Goal: Task Accomplishment & Management: Use online tool/utility

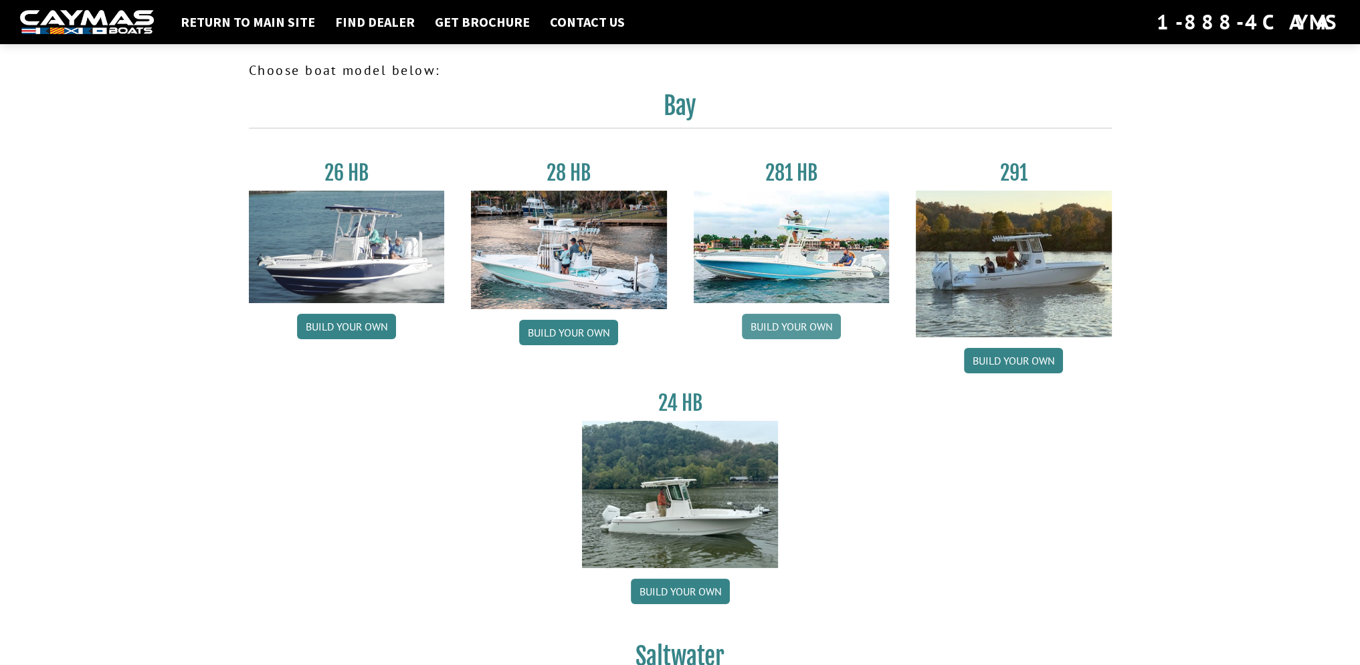
click at [808, 327] on link "Build your own" at bounding box center [791, 326] width 99 height 25
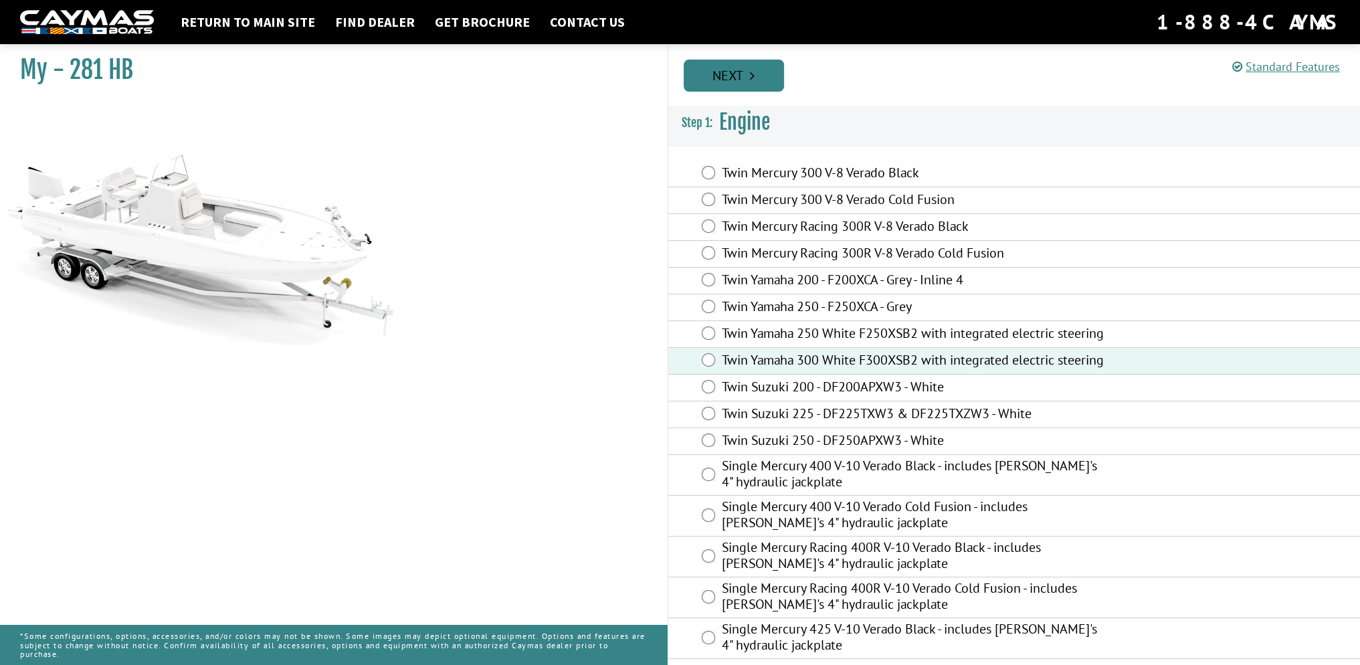
click at [717, 78] on link "Next" at bounding box center [734, 76] width 100 height 32
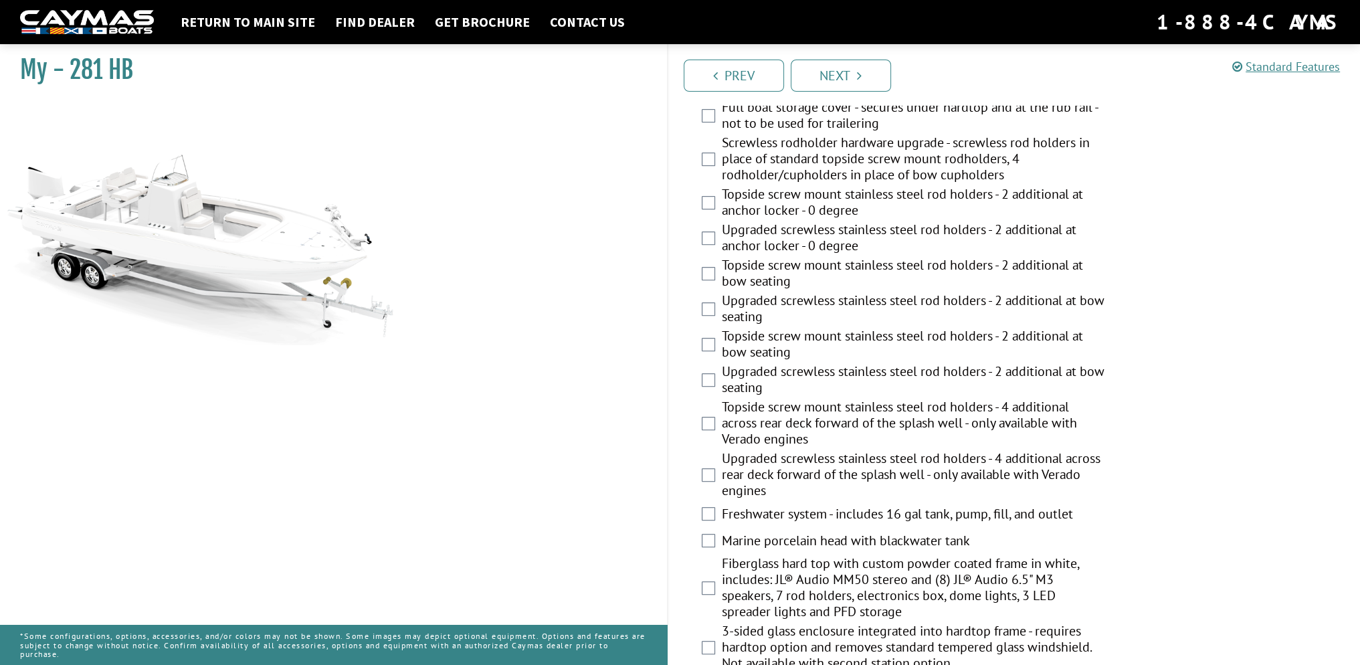
scroll to position [677, 0]
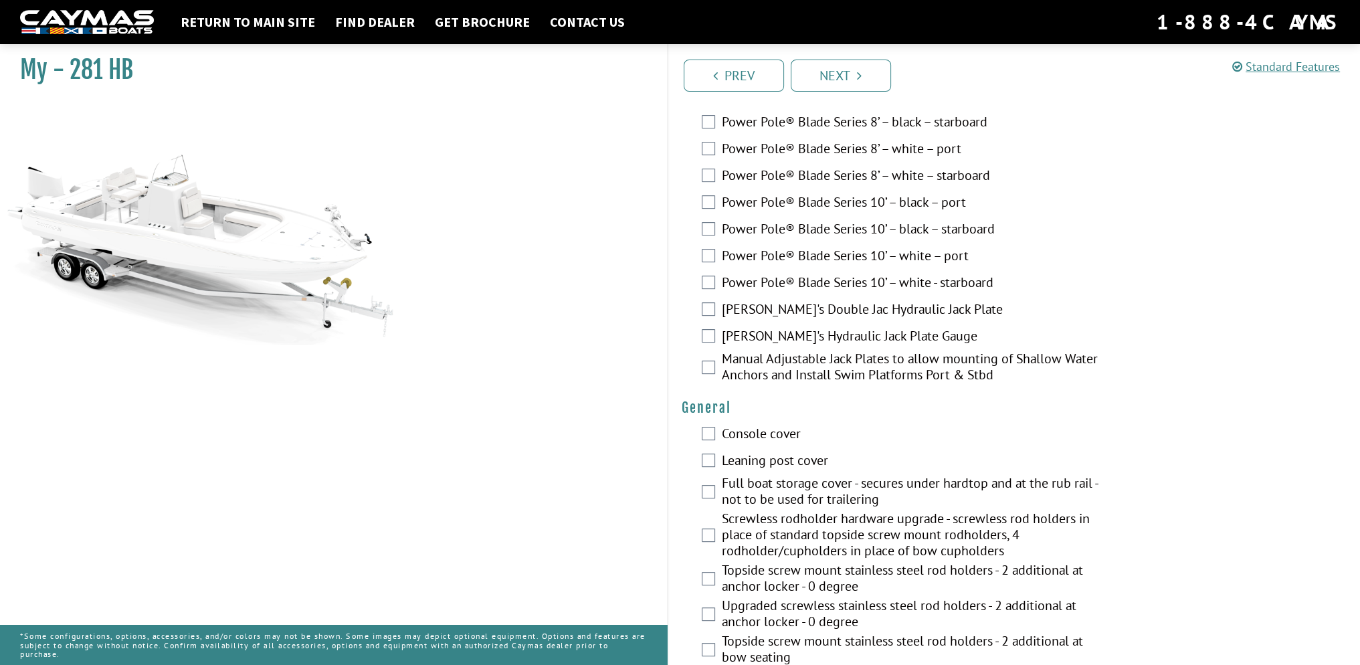
click at [85, 72] on h1 "My - 281 HB" at bounding box center [327, 70] width 614 height 30
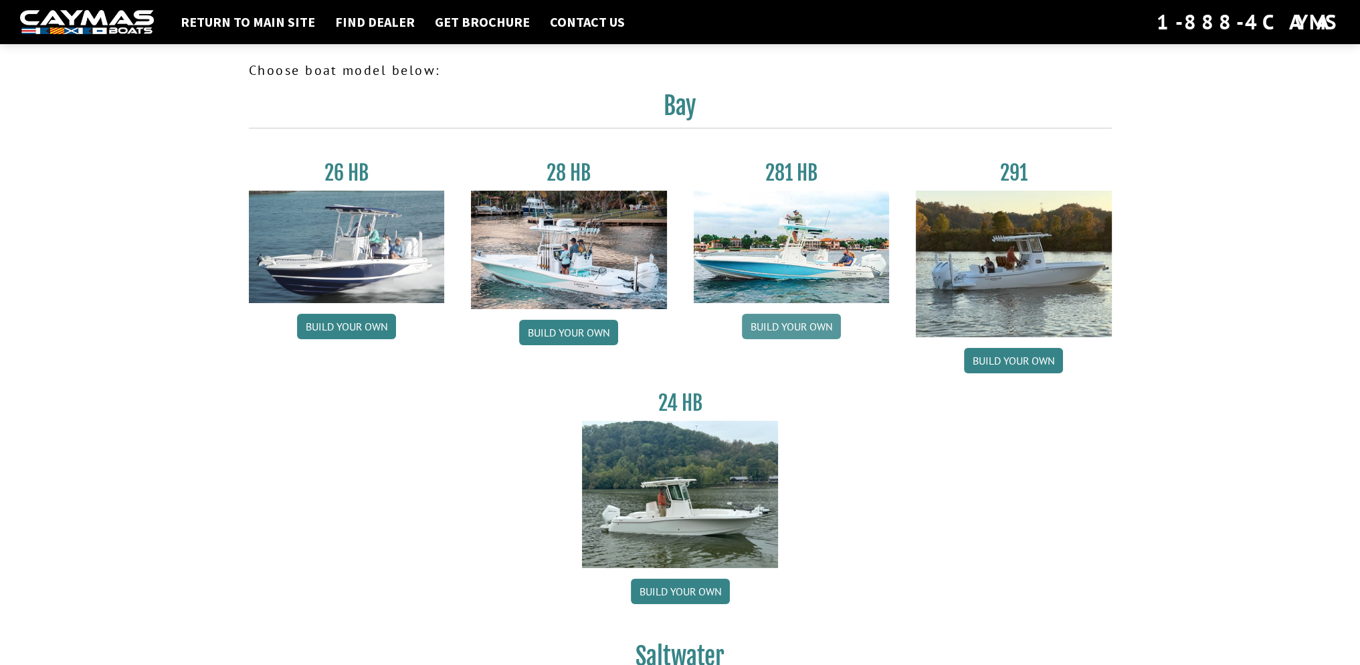
click at [791, 328] on link "Build your own" at bounding box center [791, 326] width 99 height 25
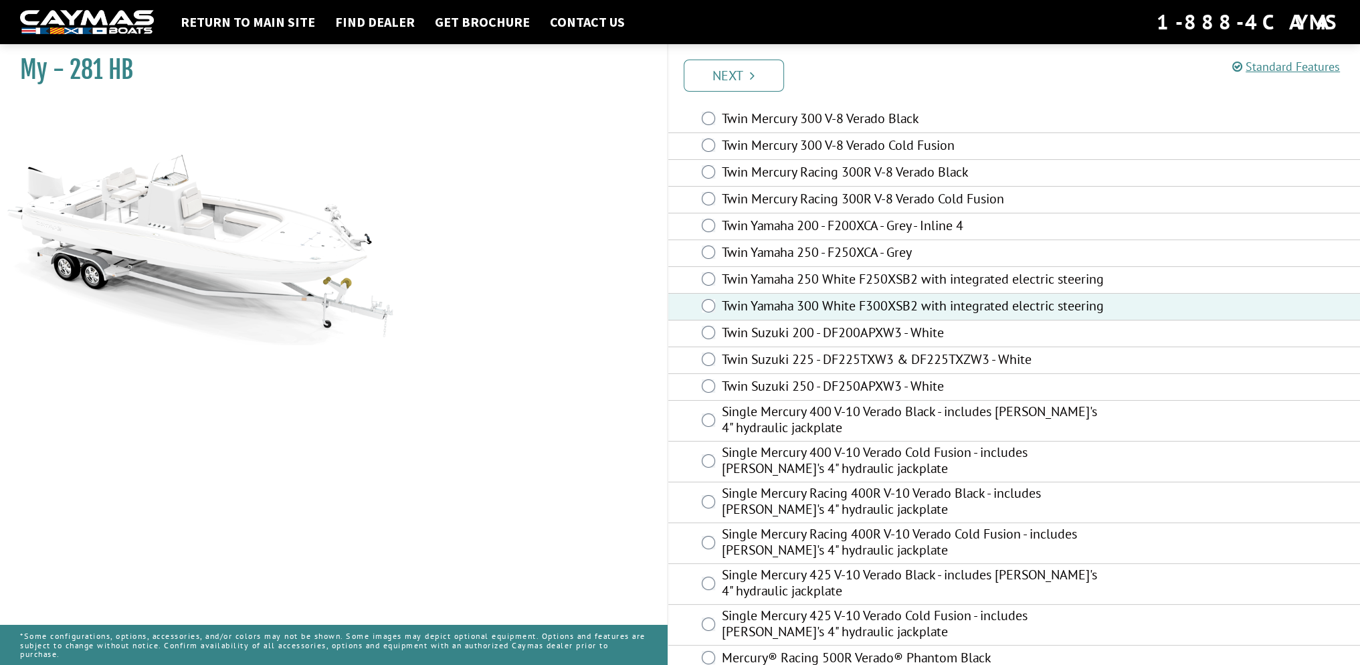
scroll to position [209, 0]
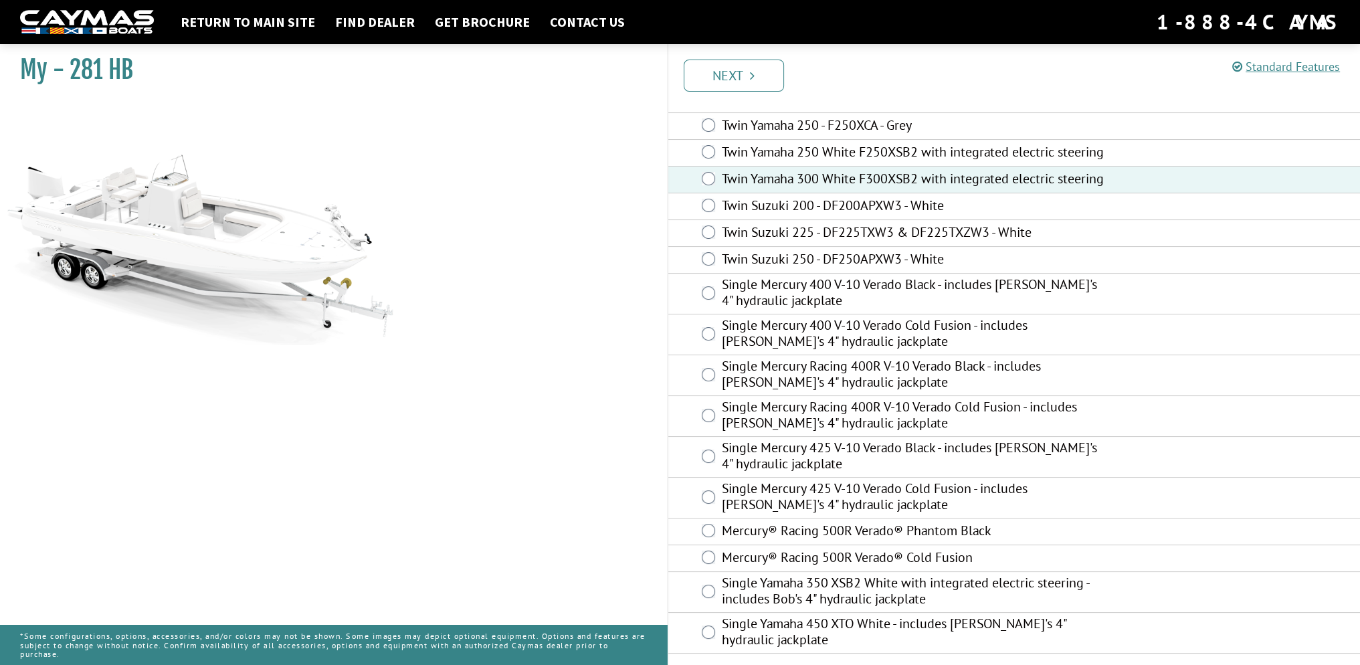
click at [741, 76] on link "Next" at bounding box center [734, 76] width 100 height 32
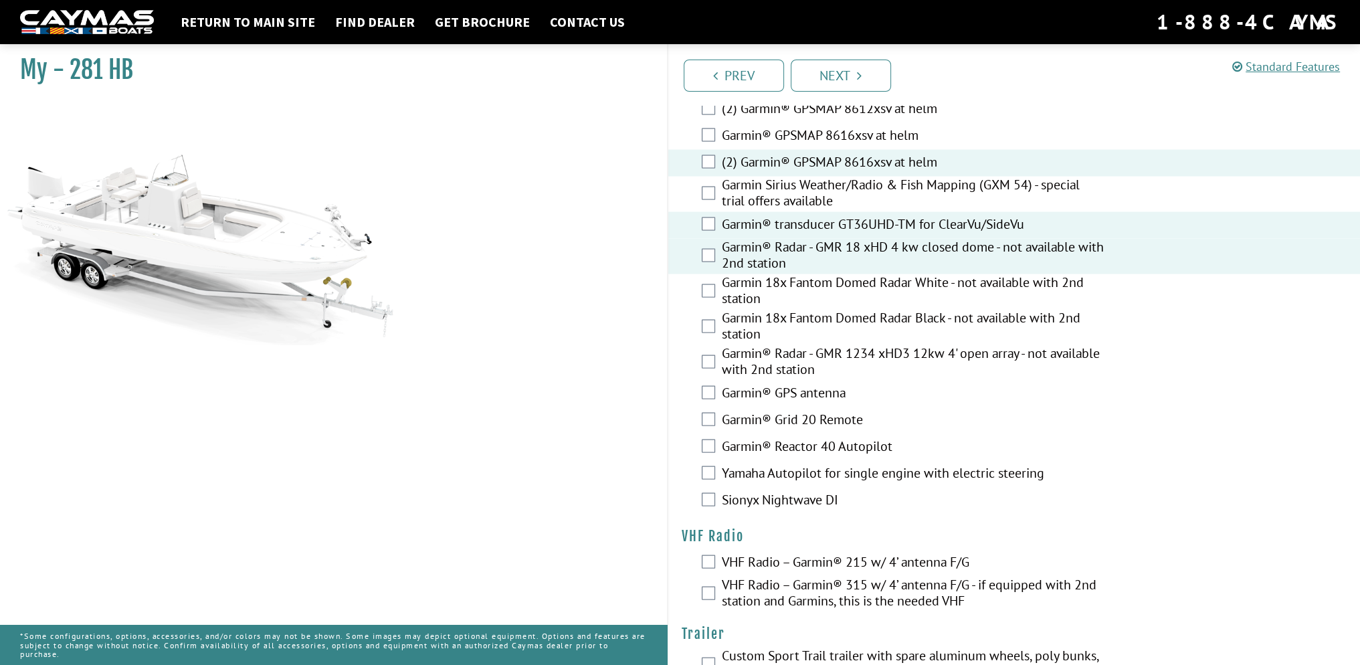
scroll to position [3566, 0]
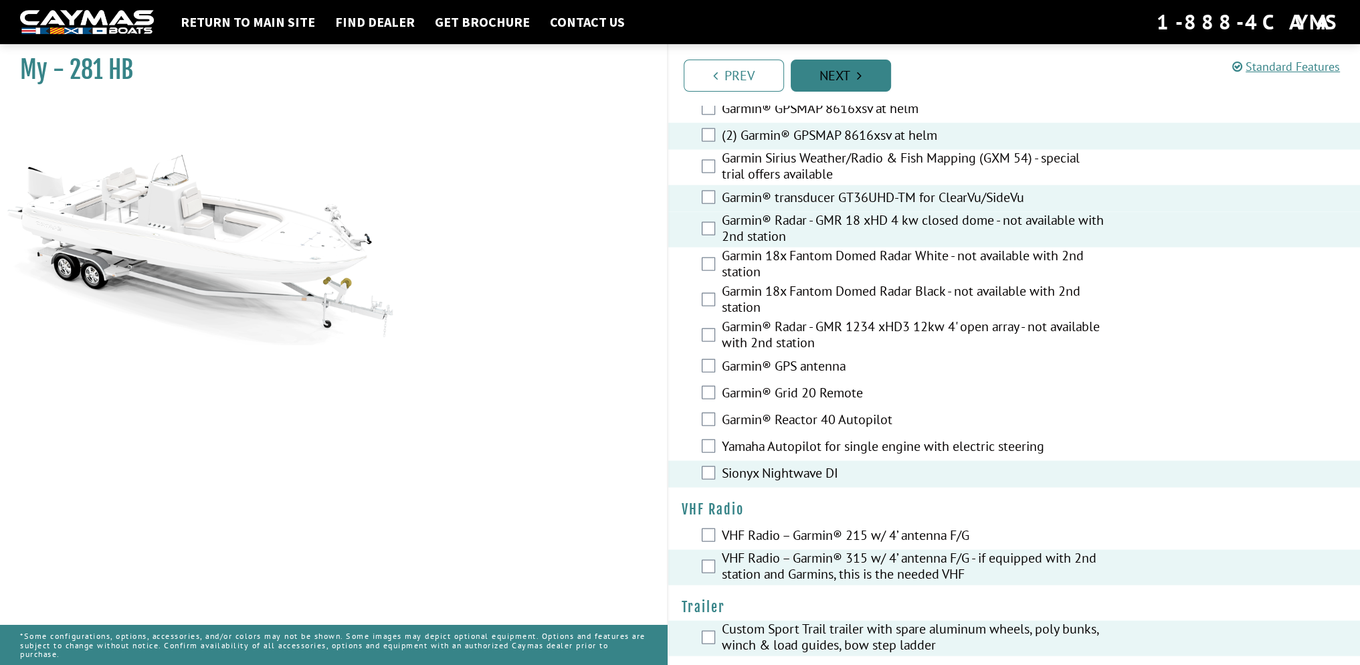
click at [864, 88] on link "Next" at bounding box center [841, 76] width 100 height 32
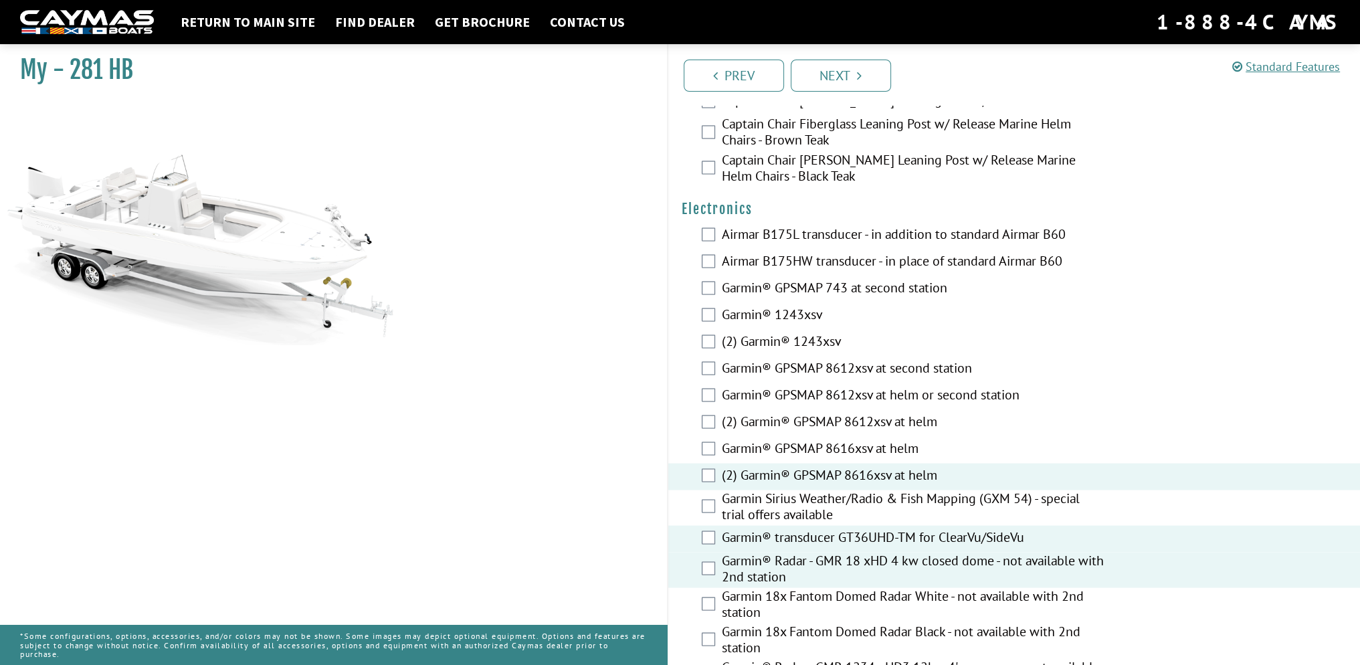
scroll to position [3128, 0]
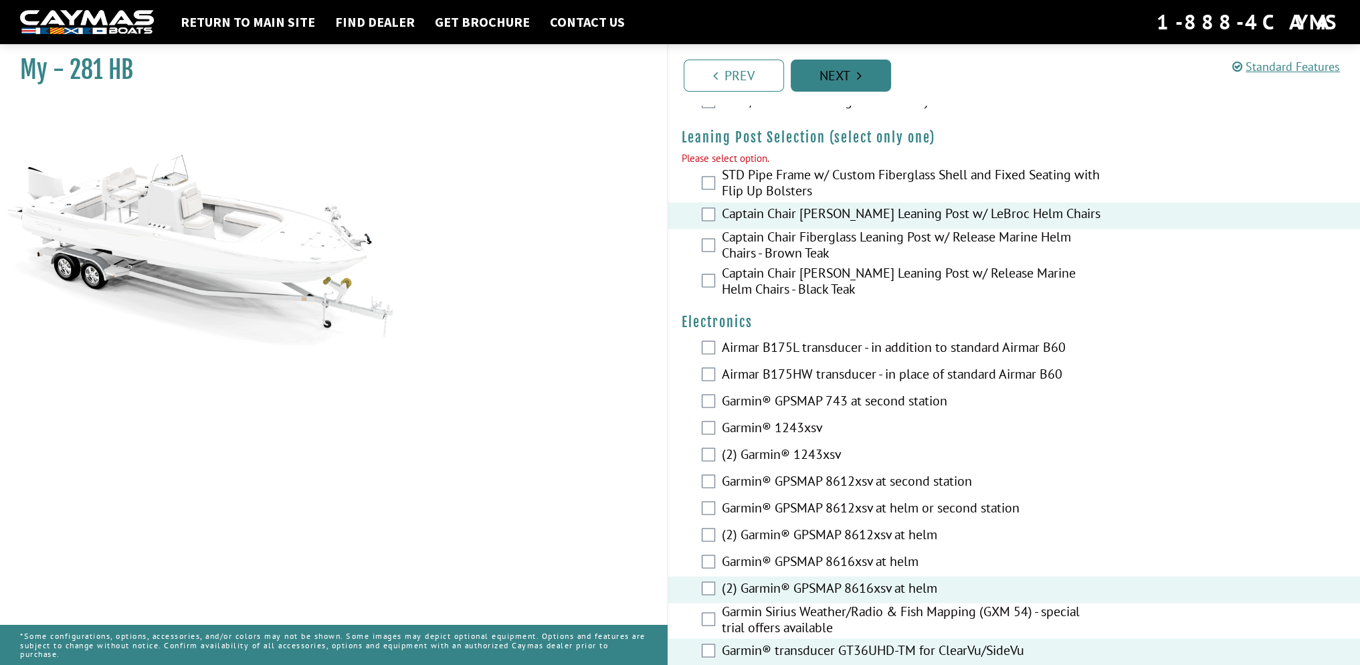
click at [872, 86] on link "Next" at bounding box center [841, 76] width 100 height 32
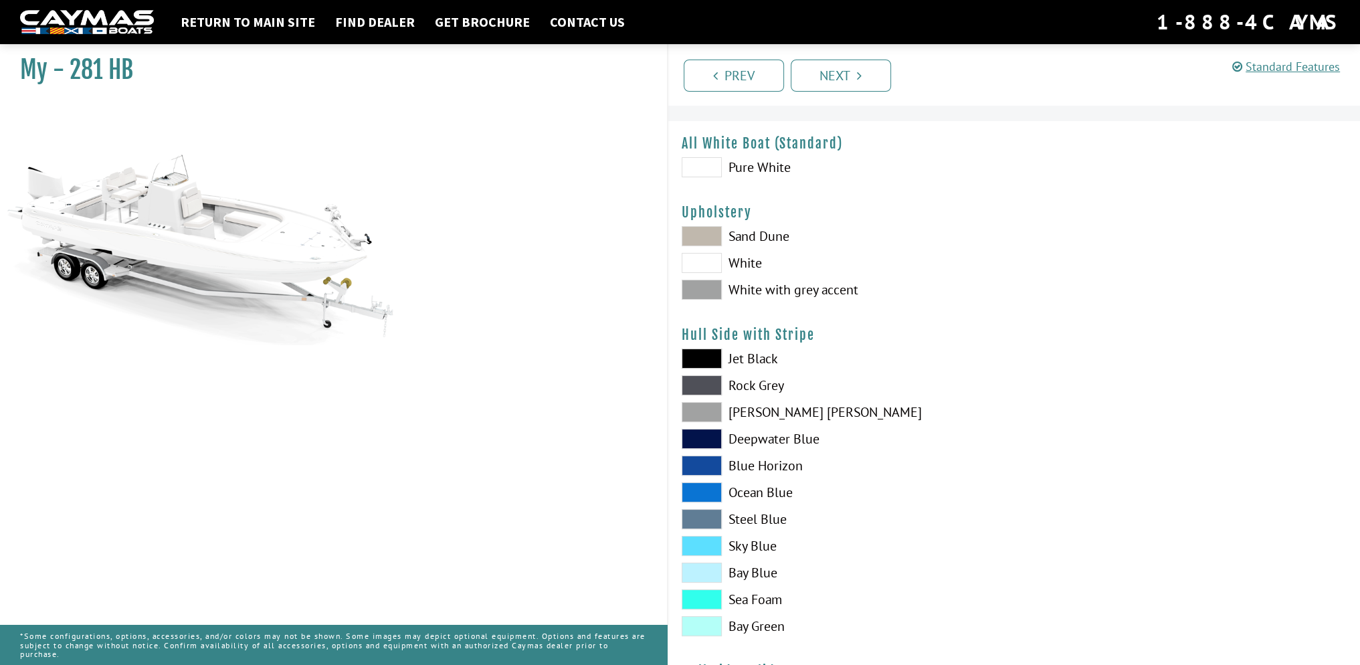
scroll to position [0, 0]
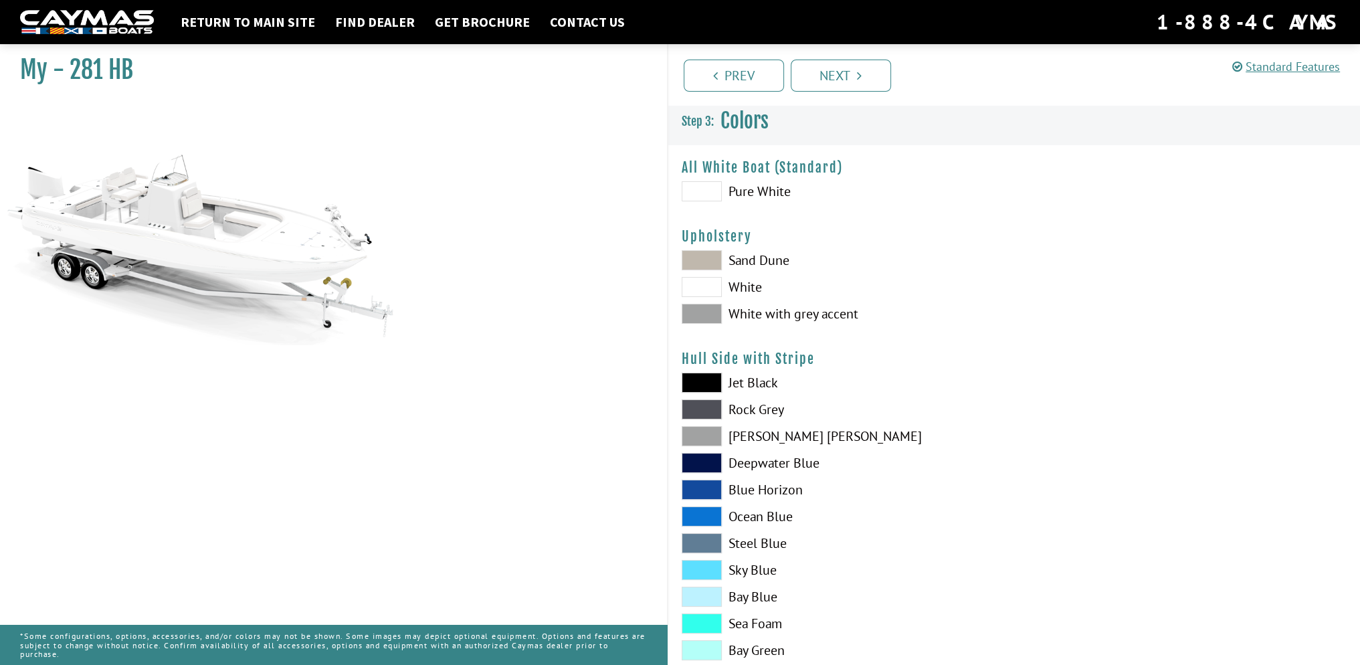
click at [704, 195] on span at bounding box center [702, 191] width 40 height 20
click at [704, 318] on span at bounding box center [702, 314] width 40 height 20
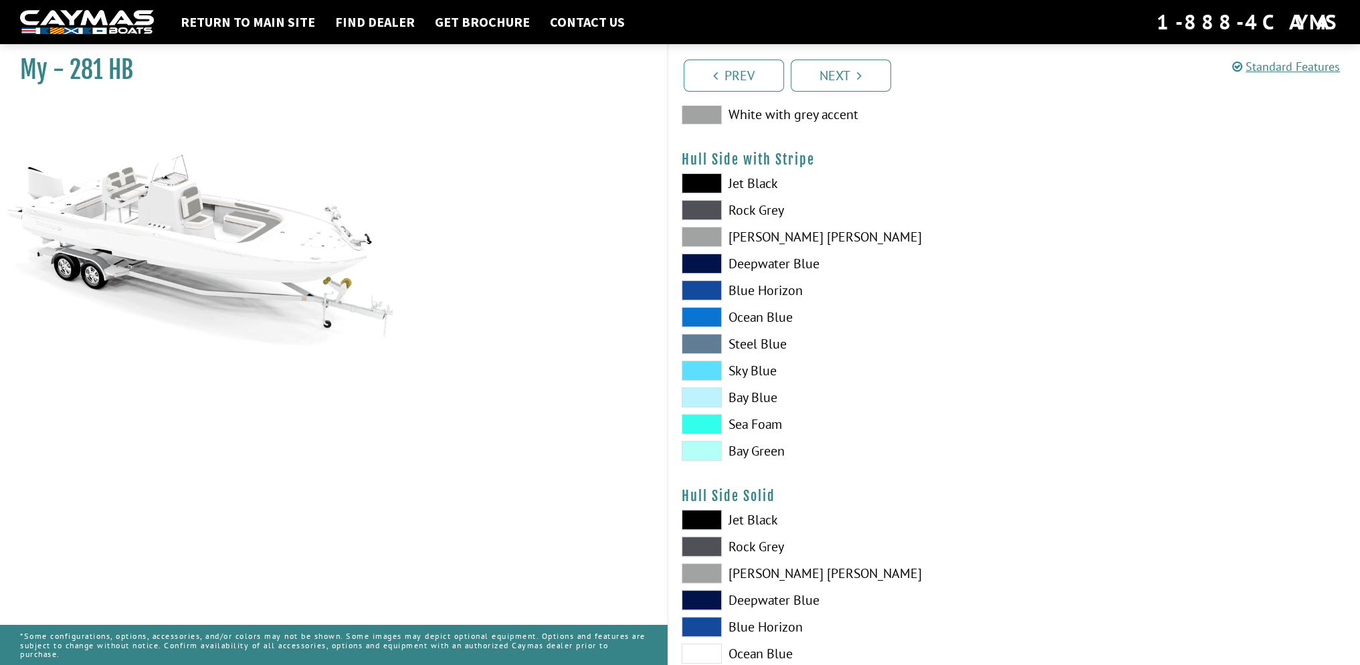
scroll to position [201, 0]
click at [709, 373] on span at bounding box center [702, 369] width 40 height 20
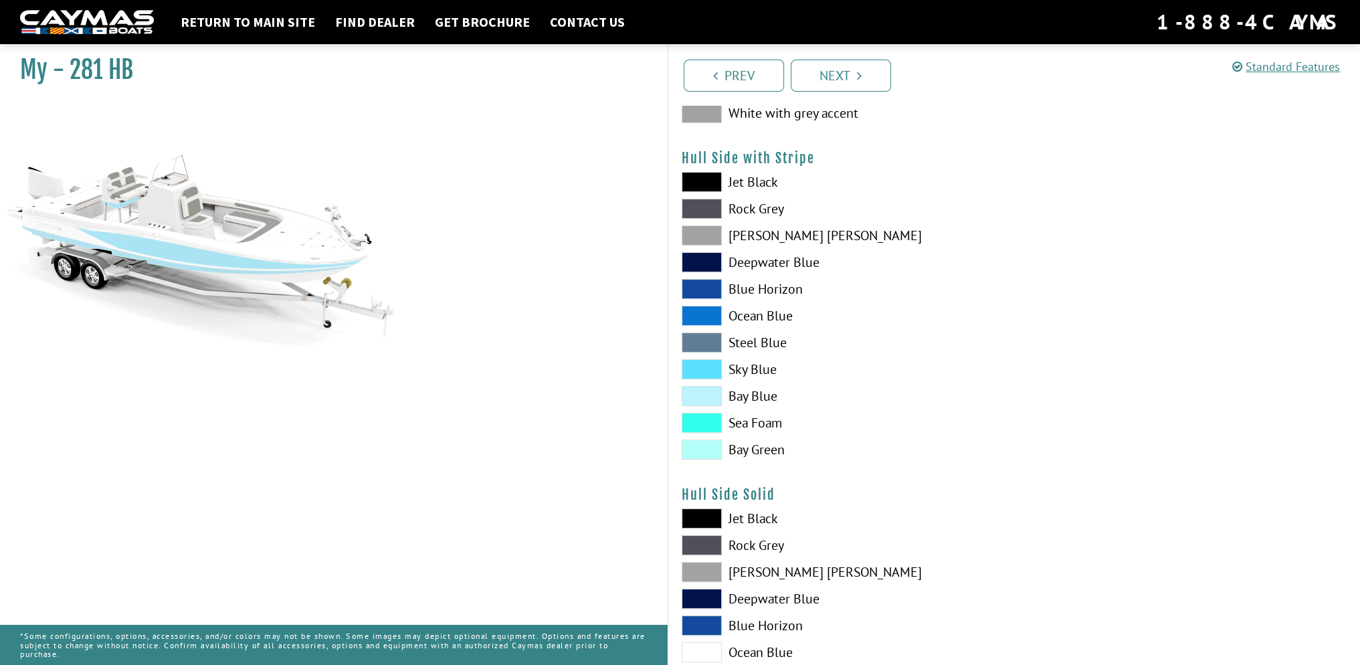
click at [776, 160] on h4 "Hull Side with Stripe" at bounding box center [1015, 158] width 666 height 17
click at [712, 347] on span at bounding box center [702, 343] width 40 height 20
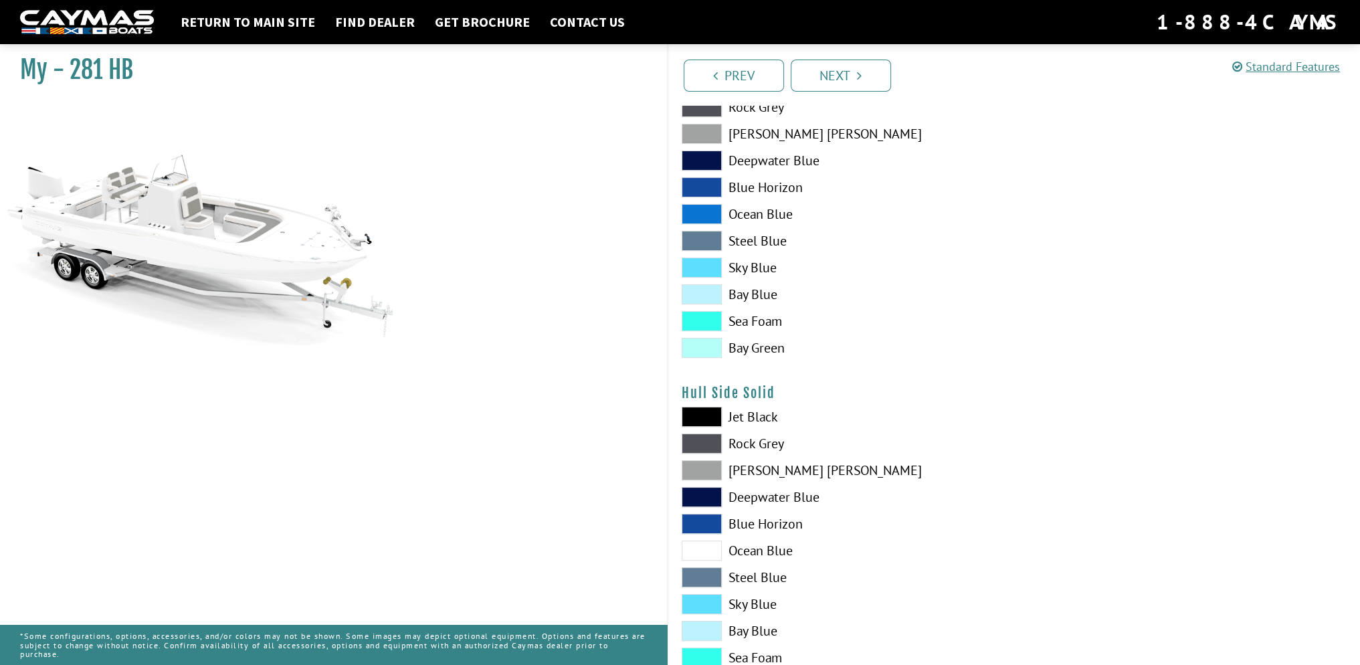
scroll to position [401, 0]
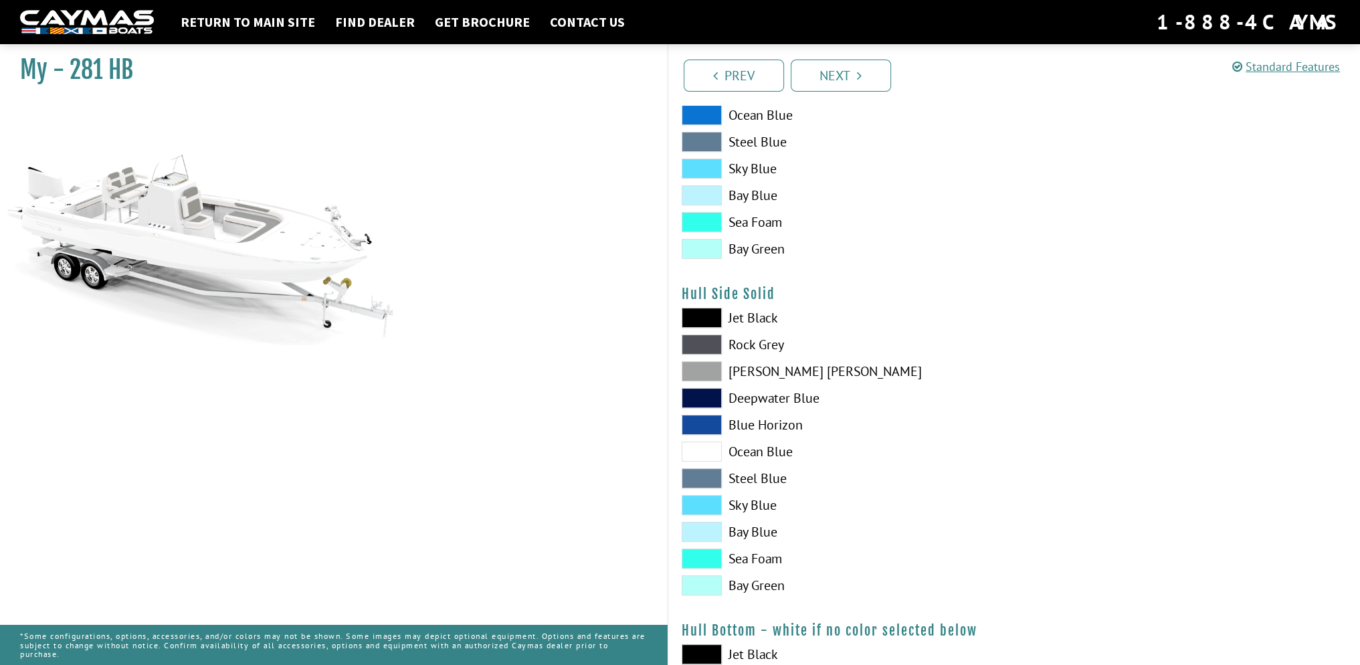
click at [699, 454] on span at bounding box center [702, 452] width 40 height 20
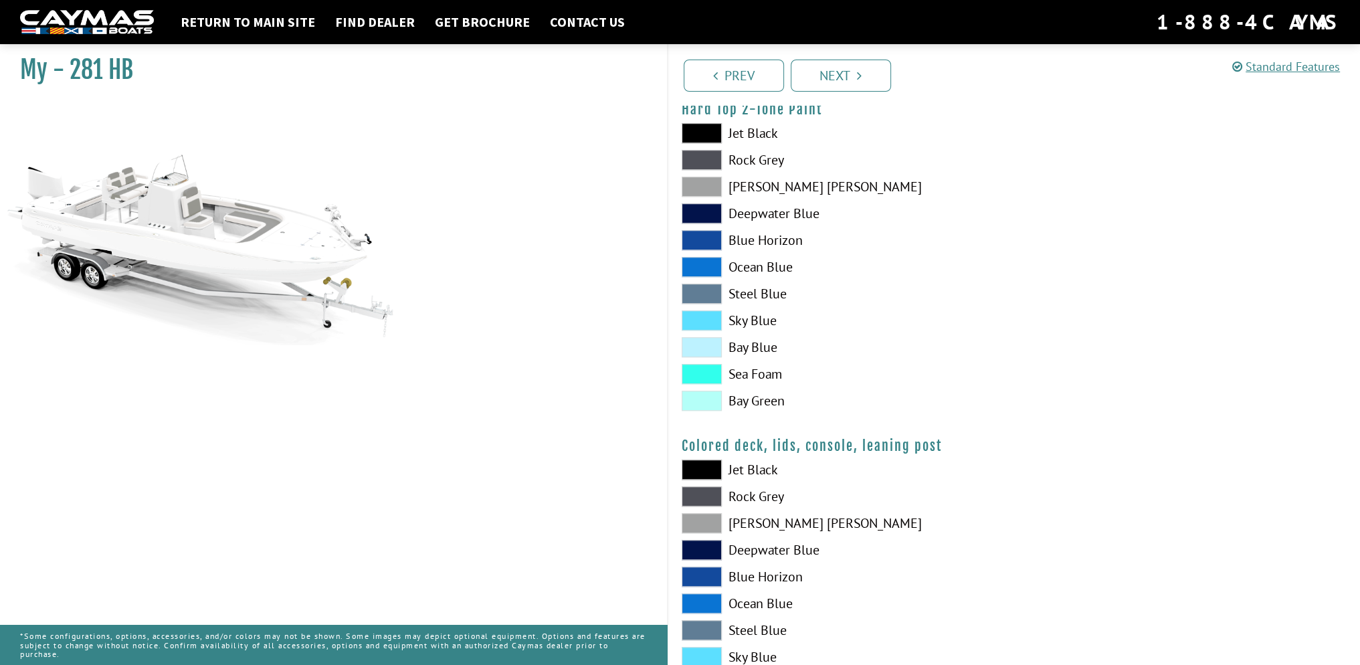
scroll to position [1271, 0]
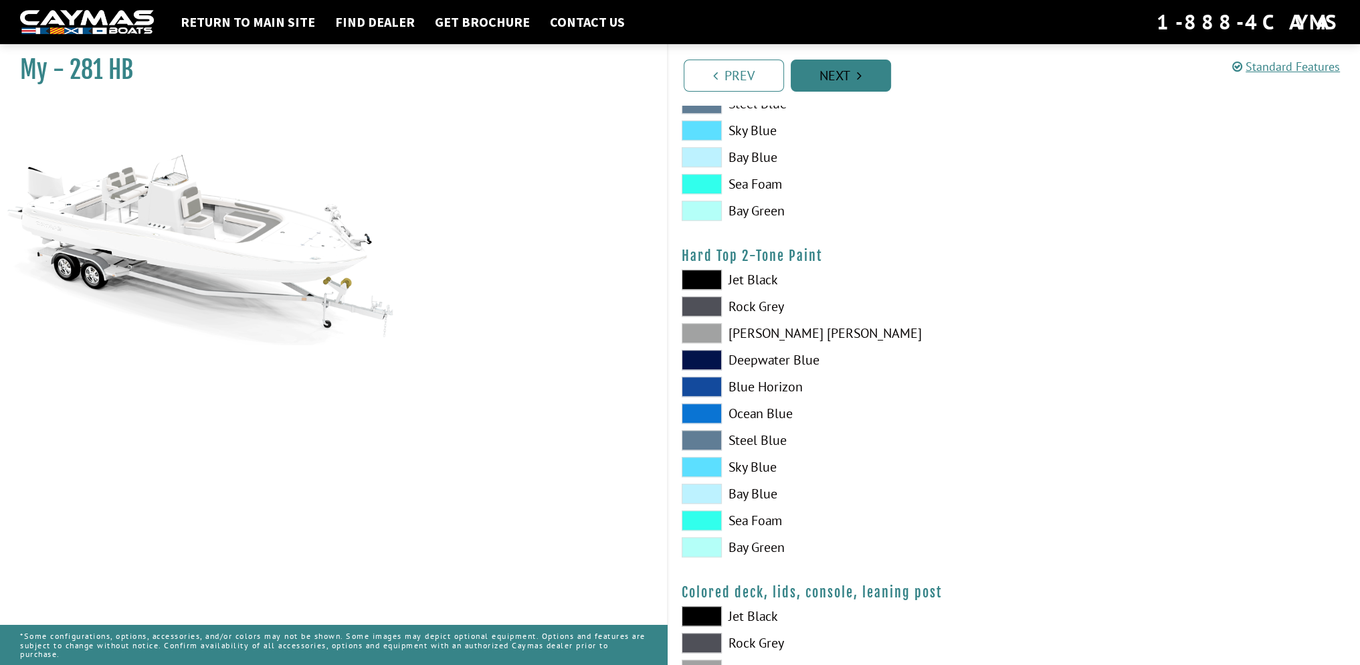
click at [864, 77] on link "Next" at bounding box center [841, 76] width 100 height 32
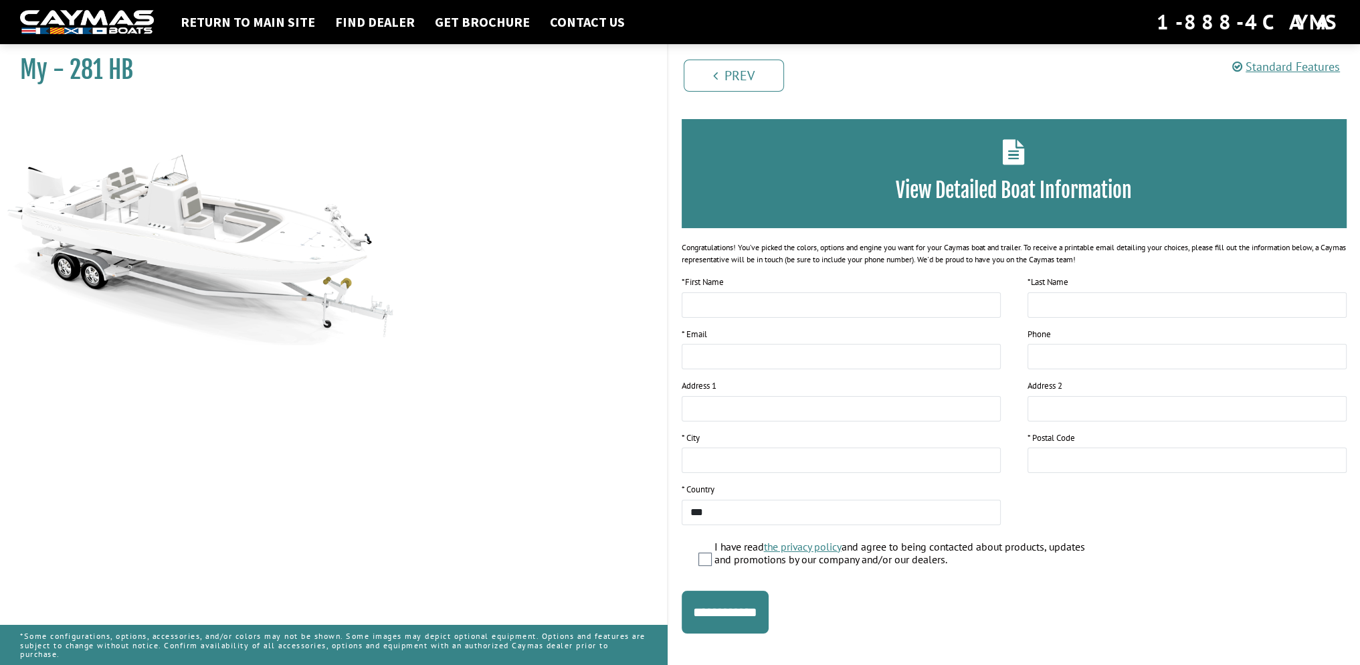
scroll to position [0, 0]
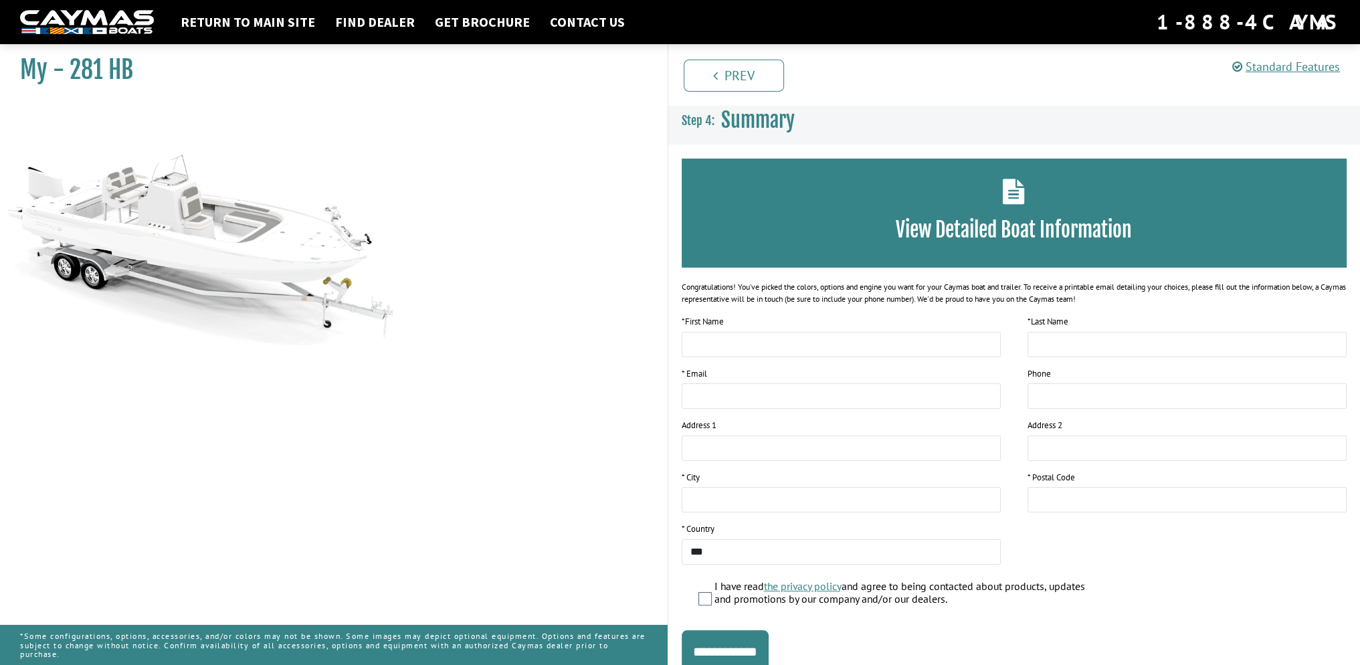
click at [1013, 197] on icon at bounding box center [1014, 191] width 22 height 25
click at [826, 350] on input "text" at bounding box center [841, 344] width 319 height 25
type input "*****"
click at [1054, 339] on input "text" at bounding box center [1187, 344] width 319 height 25
type input "**********"
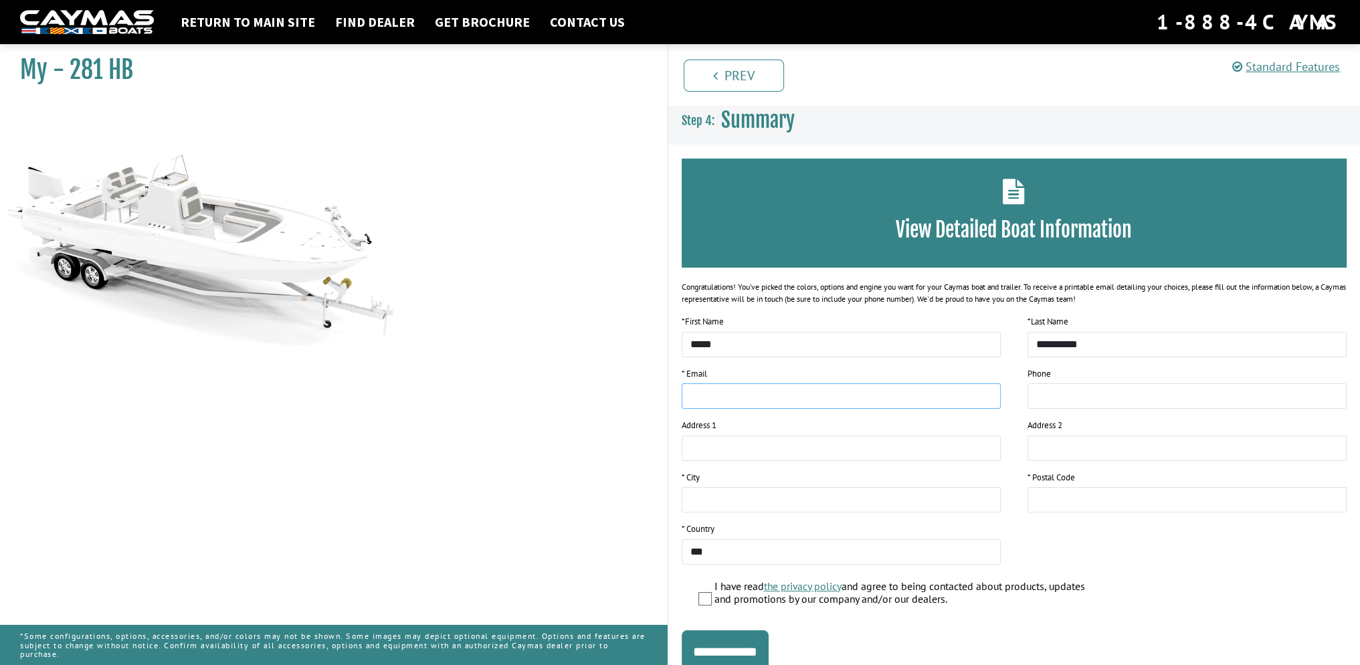
click at [778, 401] on input "email" at bounding box center [841, 395] width 319 height 25
type input "**********"
click at [1080, 385] on input "tel" at bounding box center [1187, 395] width 319 height 25
type input "**********"
click at [789, 458] on input "text" at bounding box center [841, 448] width 319 height 25
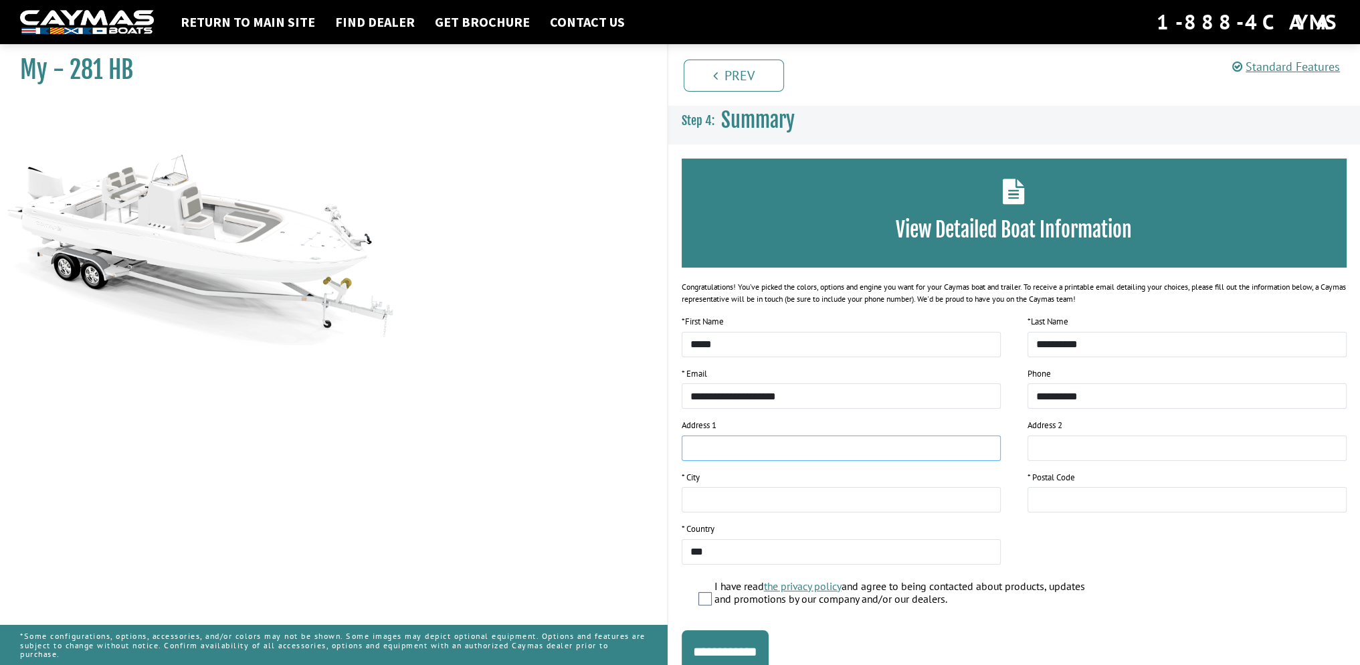
type input "**********"
click at [806, 505] on input "text" at bounding box center [841, 499] width 319 height 25
type input "******"
click at [1092, 506] on input "text" at bounding box center [1187, 499] width 319 height 25
type input "*****"
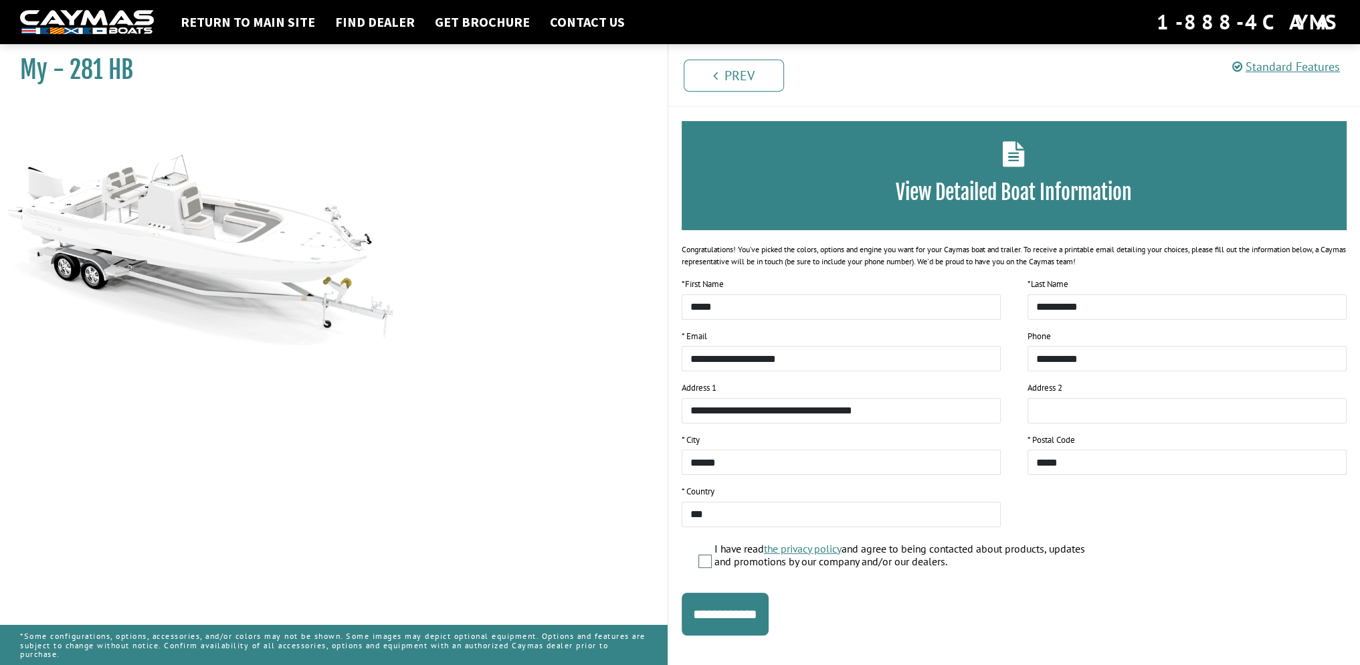
scroll to position [54, 0]
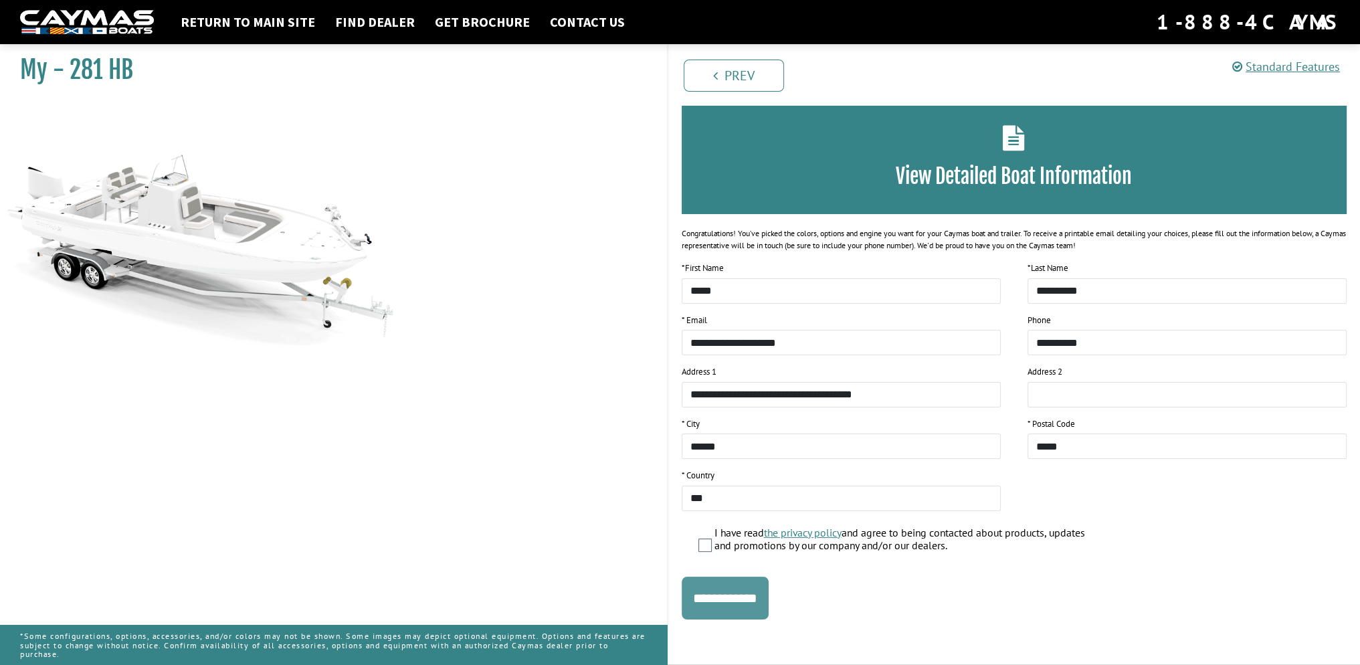
click at [739, 592] on input "**********" at bounding box center [725, 598] width 87 height 43
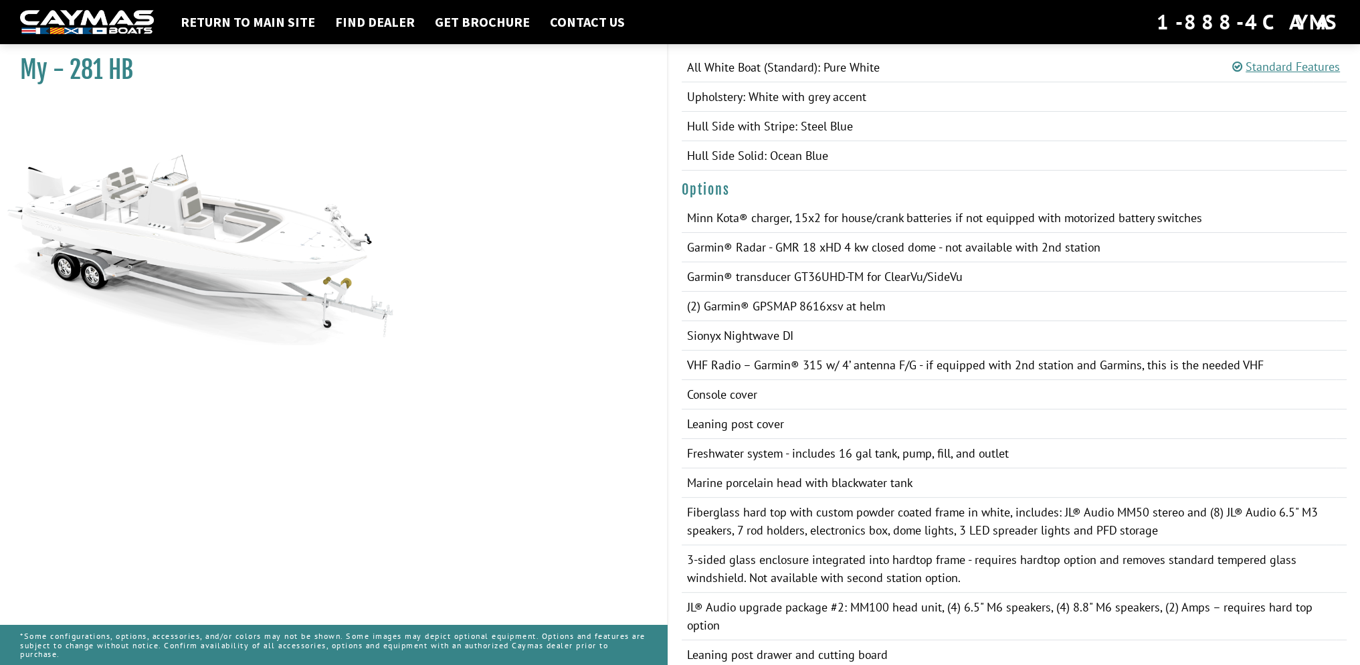
scroll to position [874, 0]
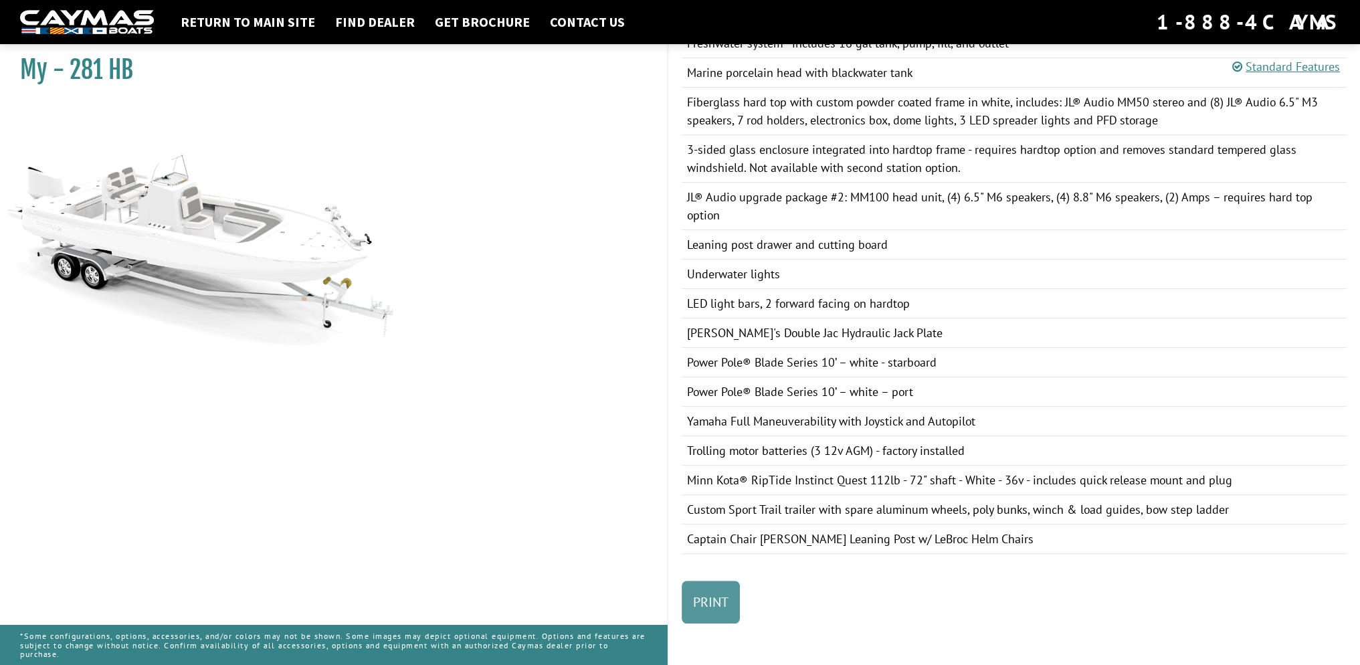
click at [723, 607] on link "Print" at bounding box center [711, 602] width 58 height 43
